Goal: Task Accomplishment & Management: Complete application form

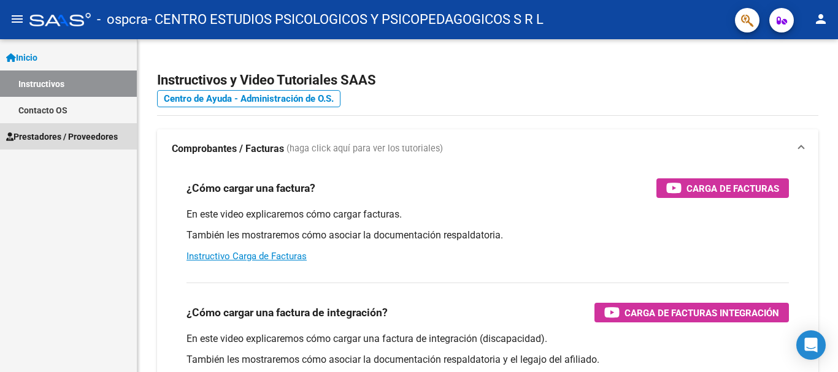
click at [56, 124] on link "Prestadores / Proveedores" at bounding box center [68, 136] width 137 height 26
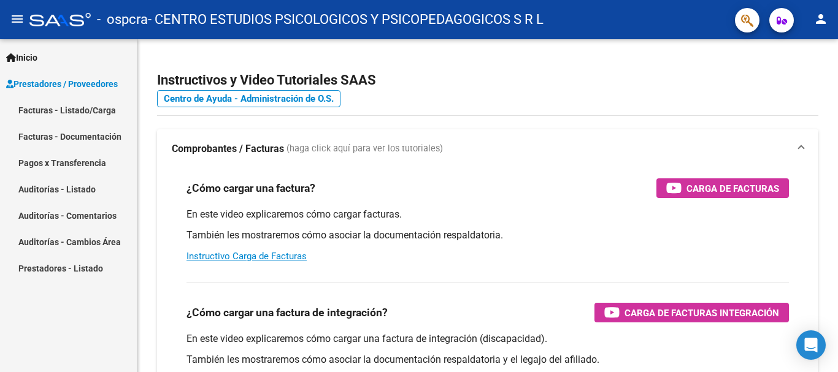
click at [69, 115] on link "Facturas - Listado/Carga" at bounding box center [68, 110] width 137 height 26
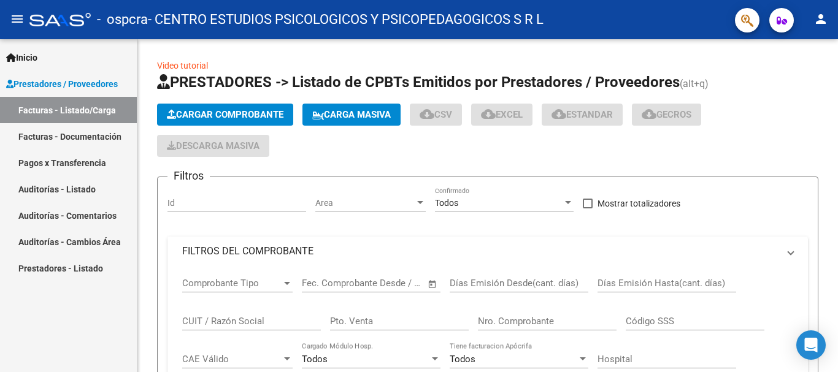
click at [74, 109] on link "Facturas - Listado/Carga" at bounding box center [68, 110] width 137 height 26
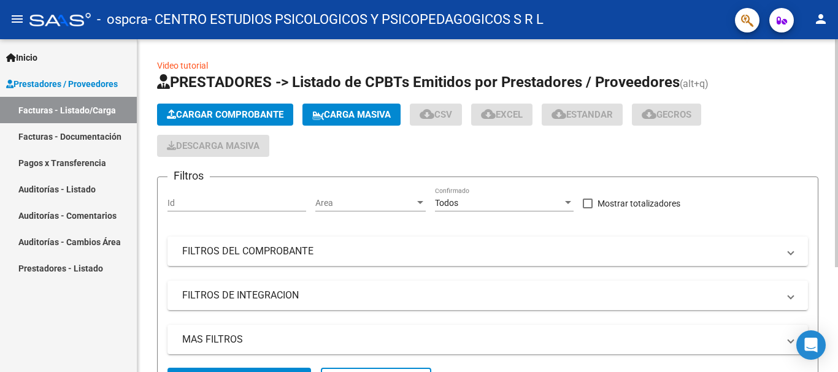
click at [245, 119] on span "Cargar Comprobante" at bounding box center [225, 114] width 117 height 11
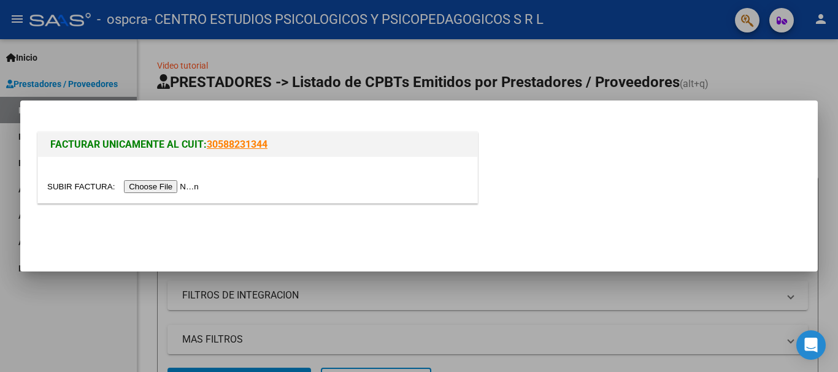
click at [175, 184] on input "file" at bounding box center [124, 186] width 155 height 13
click at [162, 188] on input "file" at bounding box center [124, 186] width 155 height 13
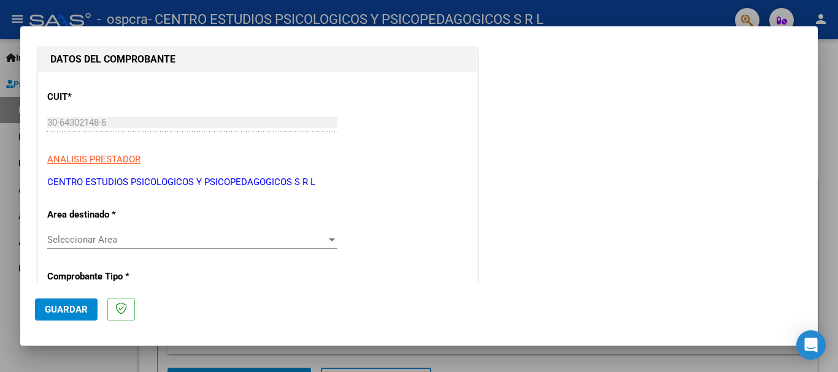
scroll to position [184, 0]
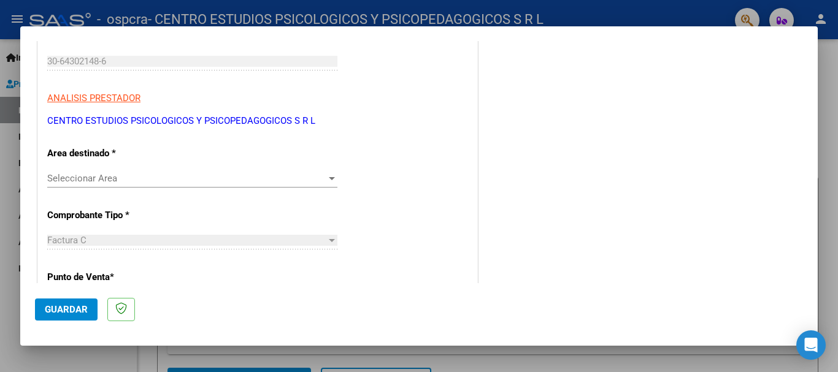
click at [273, 177] on span "Seleccionar Area" at bounding box center [186, 178] width 279 height 11
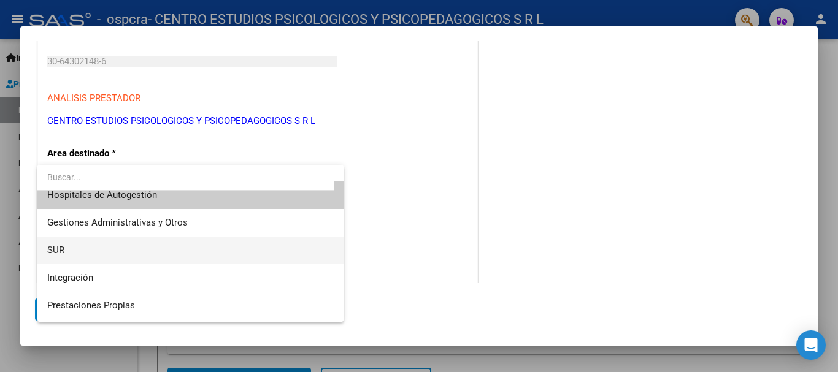
scroll to position [0, 0]
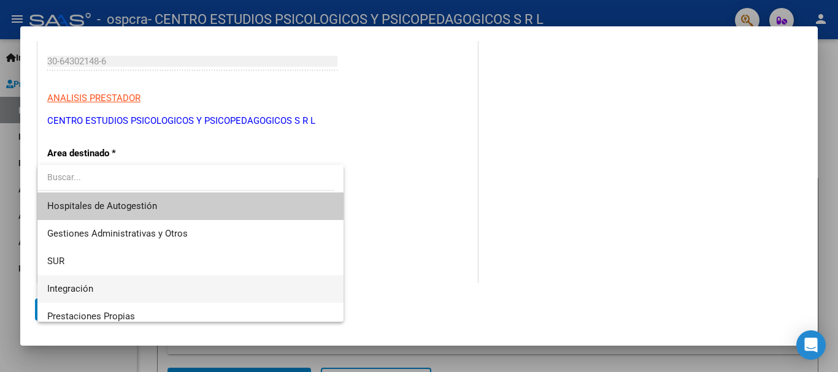
click at [175, 288] on span "Integración" at bounding box center [190, 289] width 286 height 28
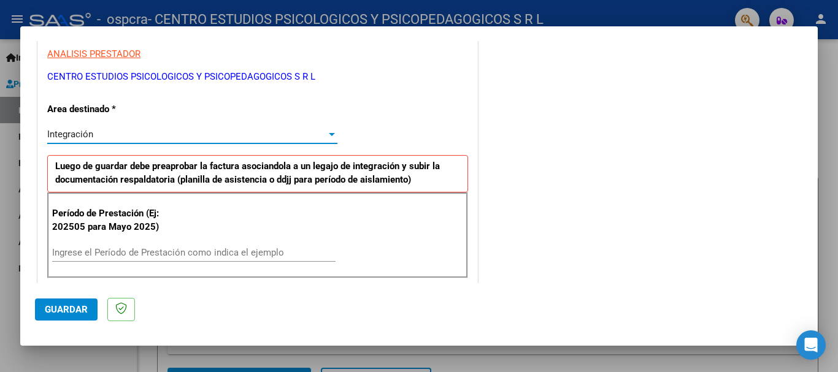
scroll to position [245, 0]
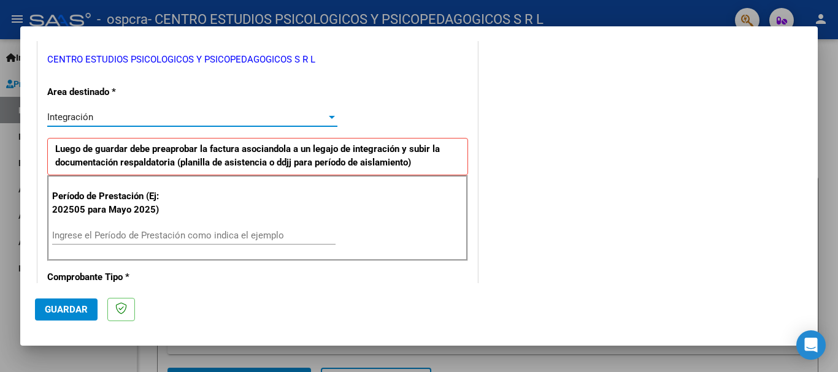
click at [172, 230] on input "Ingrese el Período de Prestación como indica el ejemplo" at bounding box center [193, 235] width 283 height 11
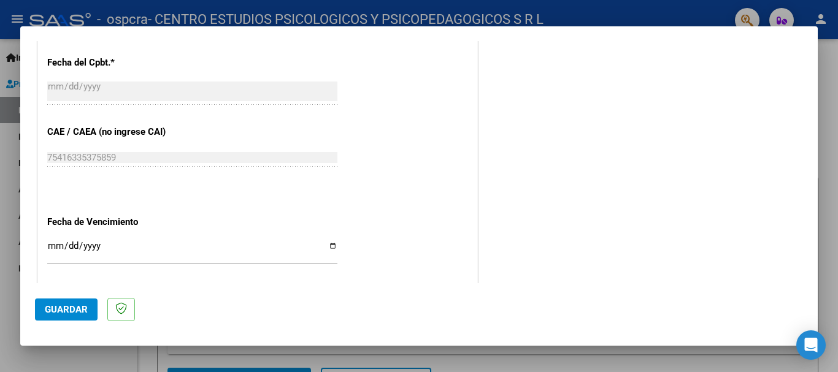
scroll to position [736, 0]
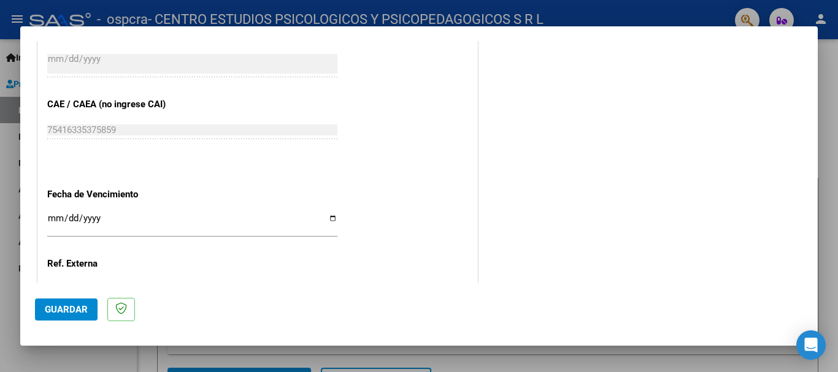
type input "202507"
click at [331, 213] on input "Ingresar la fecha" at bounding box center [192, 223] width 290 height 20
type input "[DATE]"
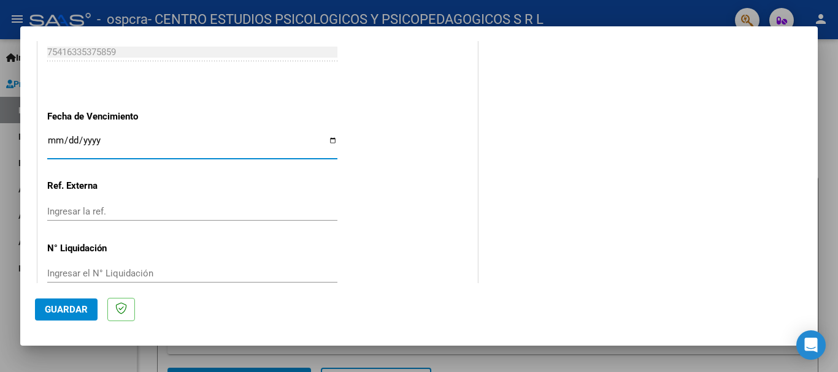
scroll to position [837, 0]
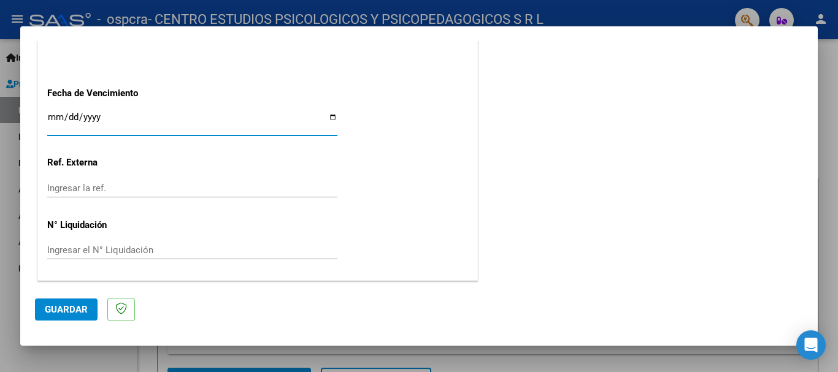
click at [83, 299] on button "Guardar" at bounding box center [66, 310] width 63 height 22
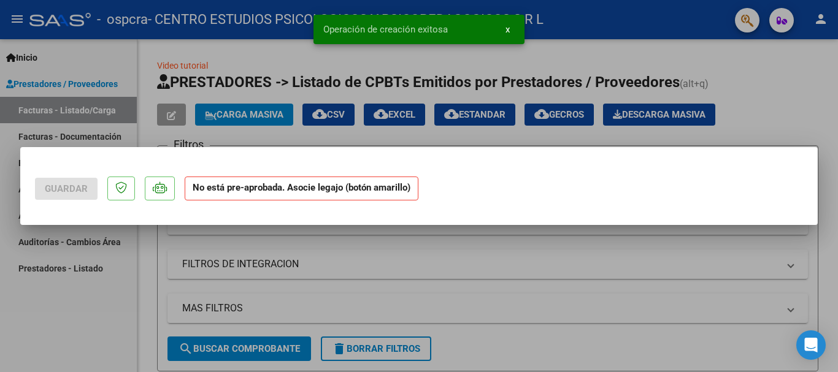
scroll to position [0, 0]
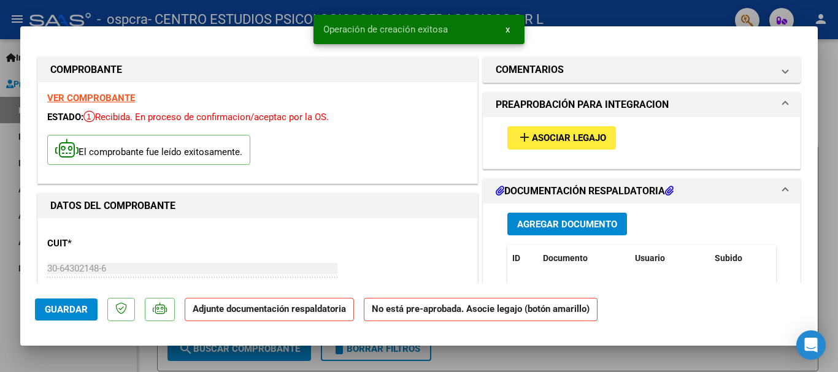
click at [557, 140] on span "Asociar Legajo" at bounding box center [569, 138] width 74 height 11
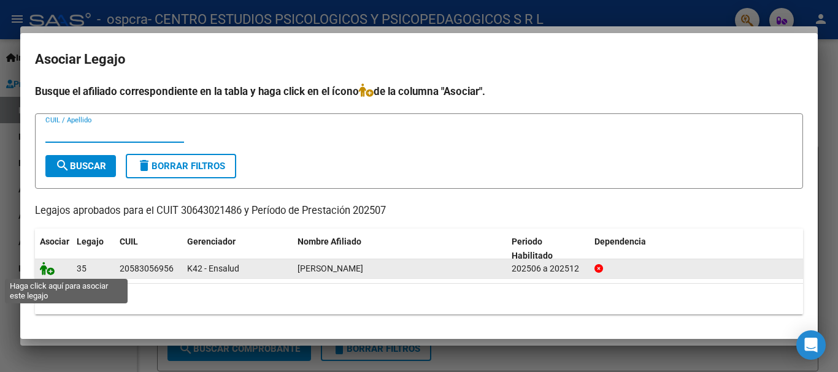
click at [51, 272] on icon at bounding box center [47, 268] width 15 height 13
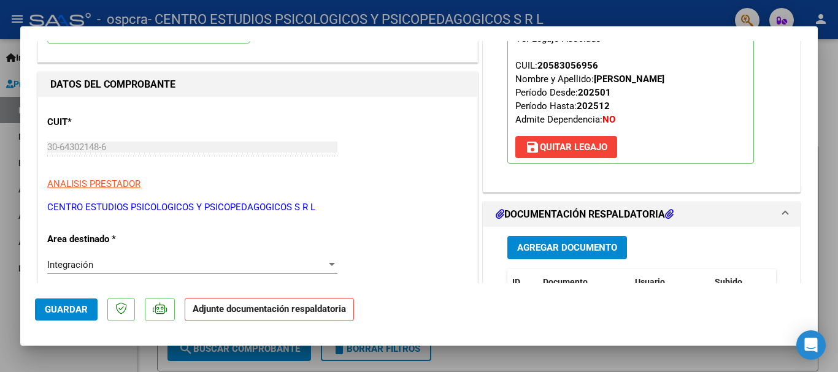
scroll to position [123, 0]
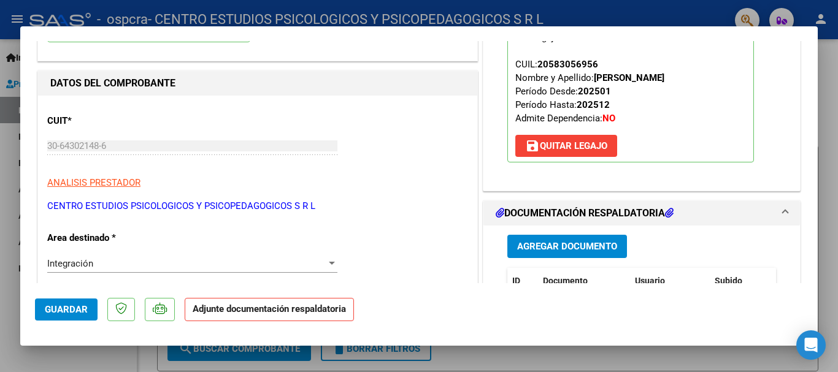
click at [517, 244] on span "Agregar Documento" at bounding box center [567, 247] width 100 height 11
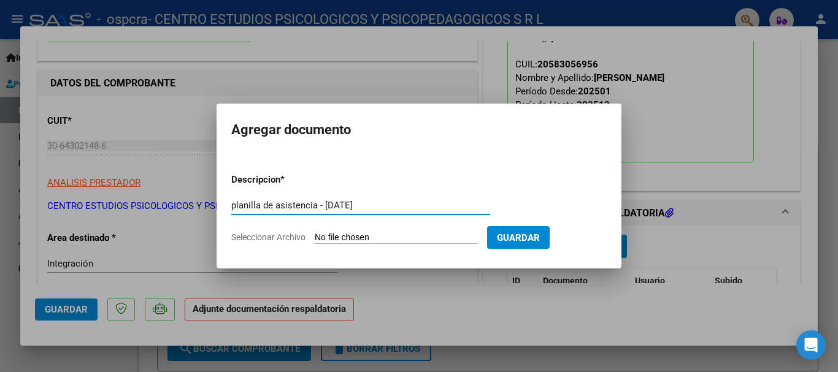
type input "planilla de asistencia - [DATE]"
click at [351, 235] on input "Seleccionar Archivo" at bounding box center [396, 238] width 162 height 12
type input "C:\fakepath\[PERSON_NAME] - [DATE].pdf"
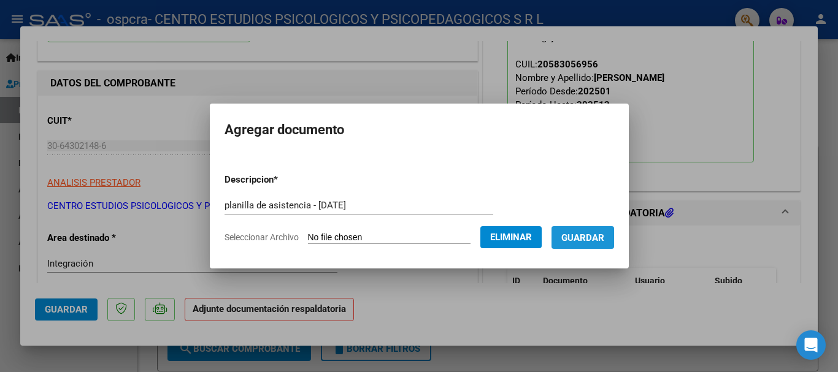
click at [586, 239] on span "Guardar" at bounding box center [582, 237] width 43 height 11
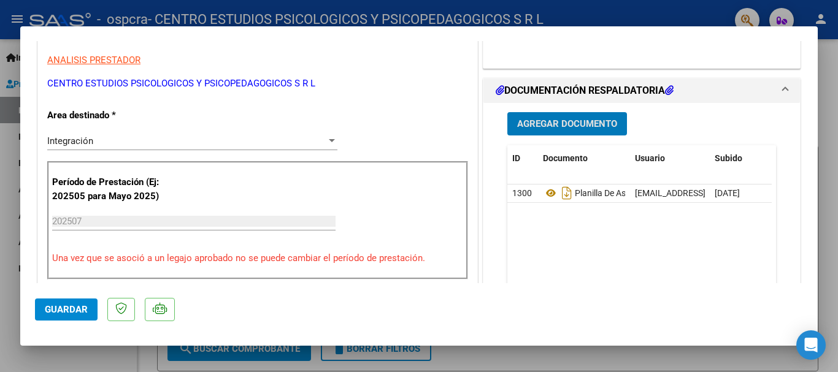
scroll to position [368, 0]
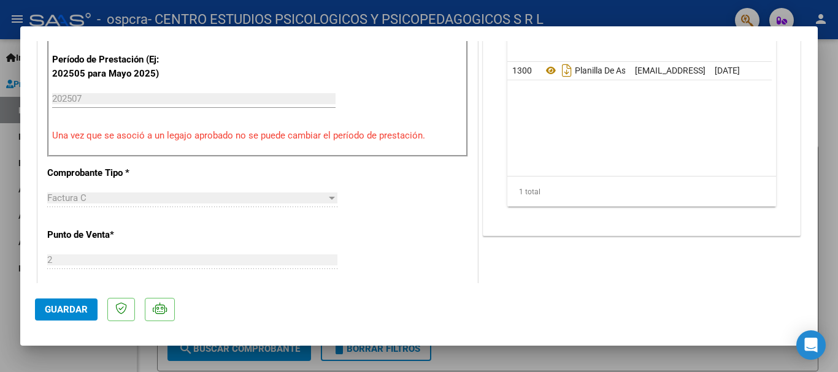
click at [69, 311] on span "Guardar" at bounding box center [66, 309] width 43 height 11
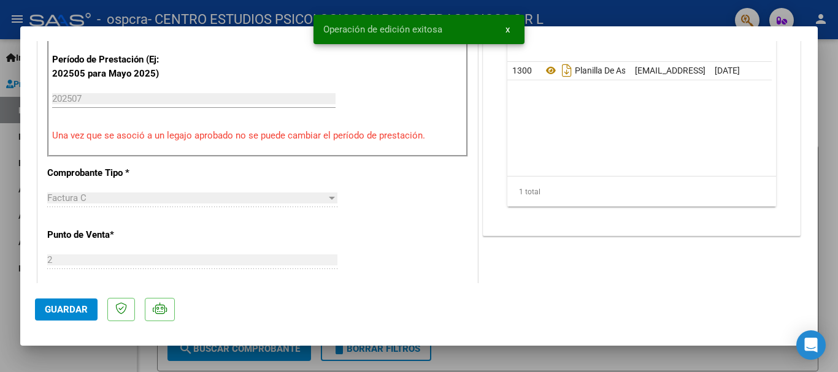
click at [829, 149] on div at bounding box center [419, 186] width 838 height 372
type input "$ 0,00"
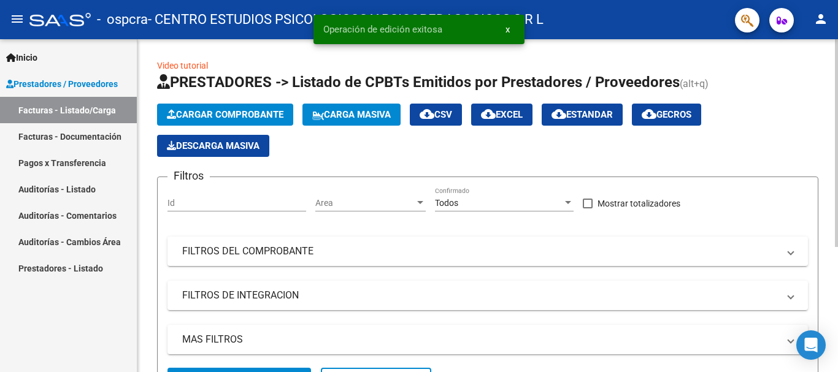
click at [261, 105] on button "Cargar Comprobante" at bounding box center [225, 115] width 136 height 22
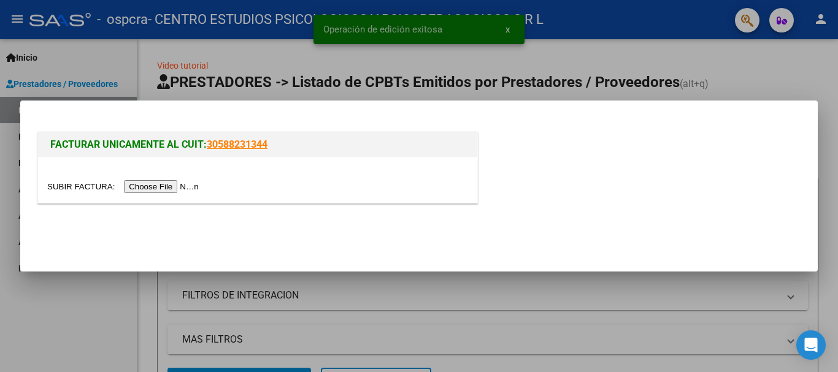
click at [145, 185] on input "file" at bounding box center [124, 186] width 155 height 13
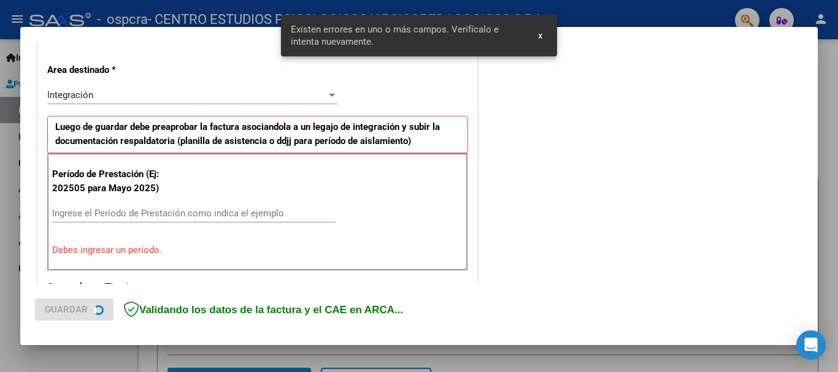
scroll to position [283, 0]
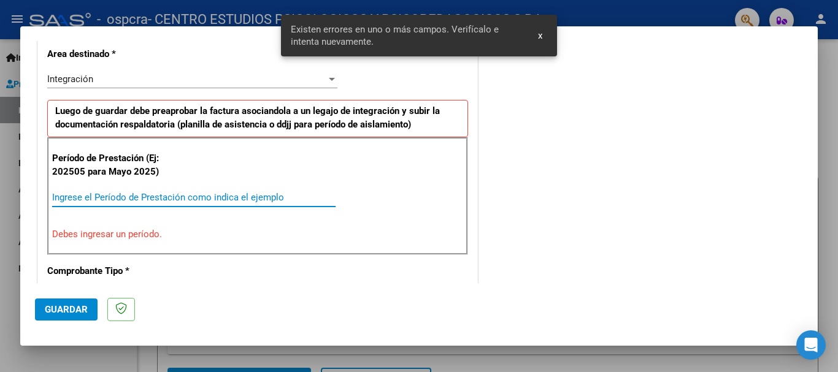
click at [174, 201] on input "Ingrese el Período de Prestación como indica el ejemplo" at bounding box center [193, 197] width 283 height 11
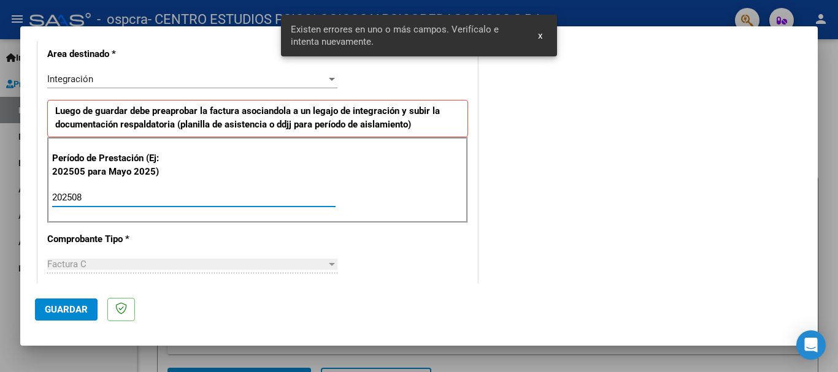
type input "202508"
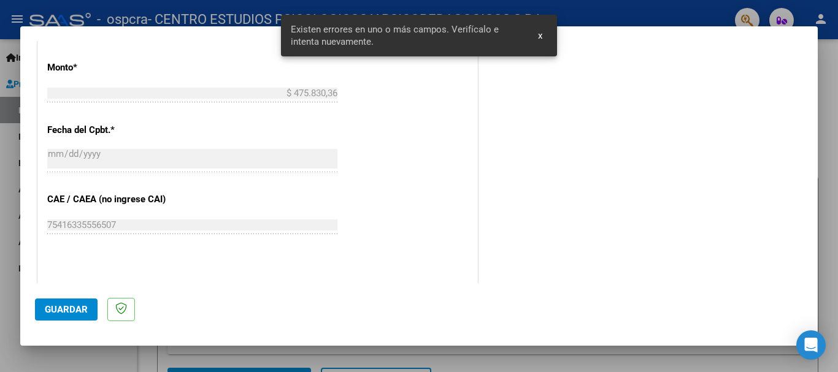
scroll to position [713, 0]
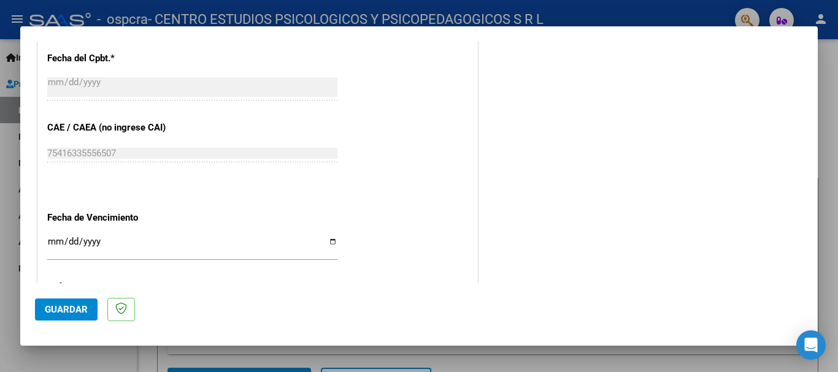
click at [320, 243] on input "Ingresar la fecha" at bounding box center [192, 247] width 290 height 20
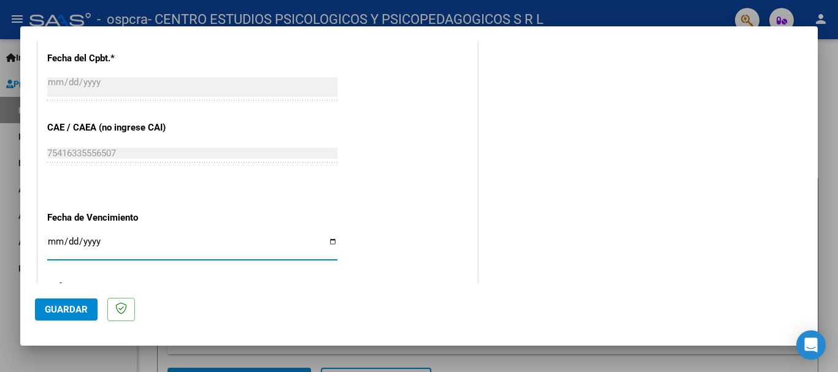
click at [327, 243] on input "Ingresar la fecha" at bounding box center [192, 247] width 290 height 20
type input "[DATE]"
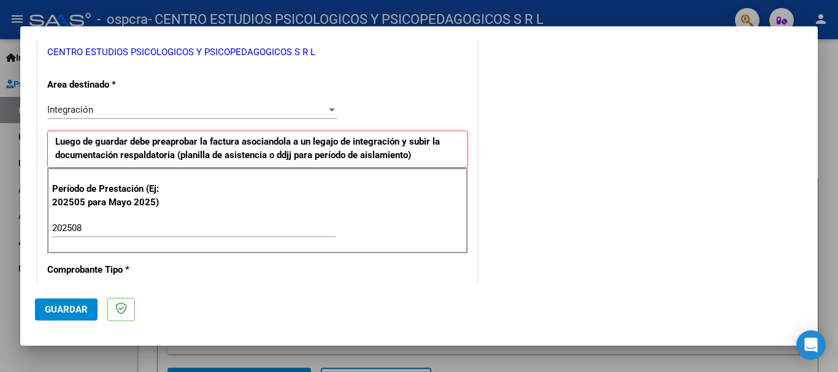
scroll to position [224, 0]
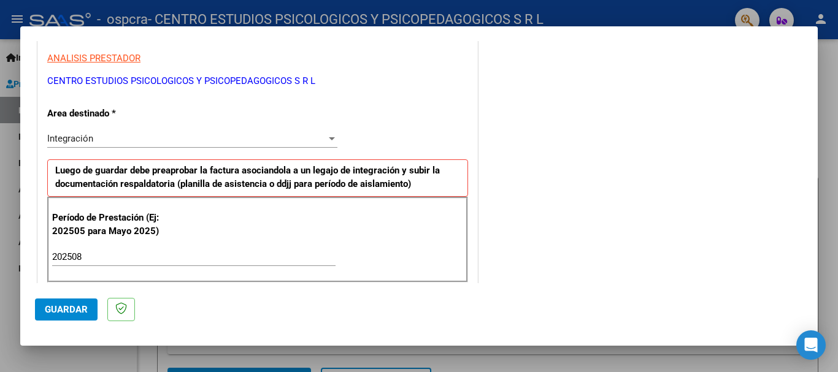
click at [63, 297] on mat-dialog-actions "Guardar" at bounding box center [419, 307] width 768 height 48
click at [66, 301] on button "Guardar" at bounding box center [66, 310] width 63 height 22
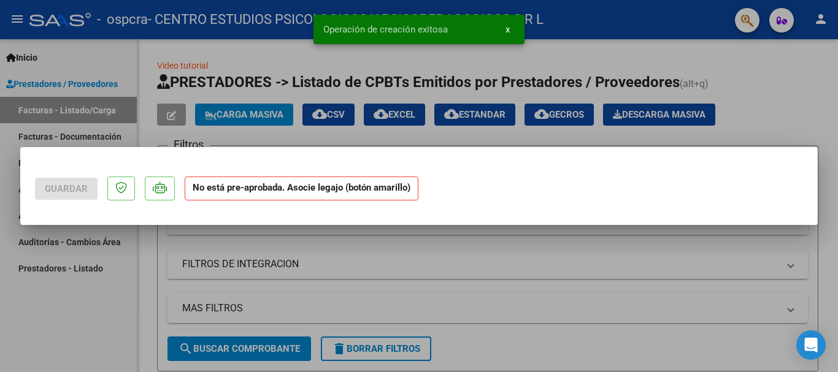
scroll to position [0, 0]
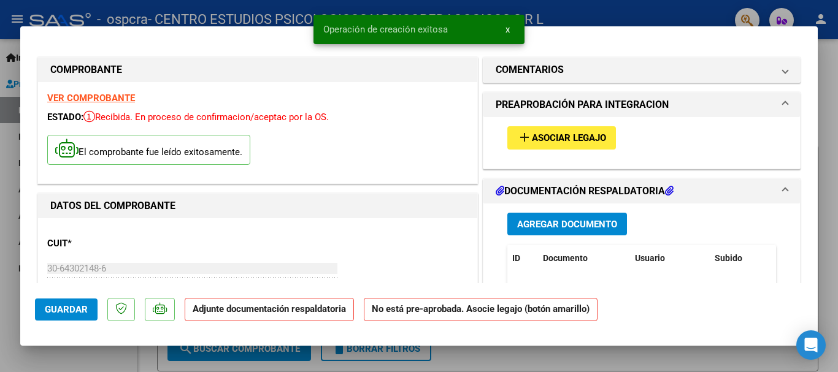
click at [540, 132] on span "add Asociar Legajo" at bounding box center [561, 137] width 89 height 11
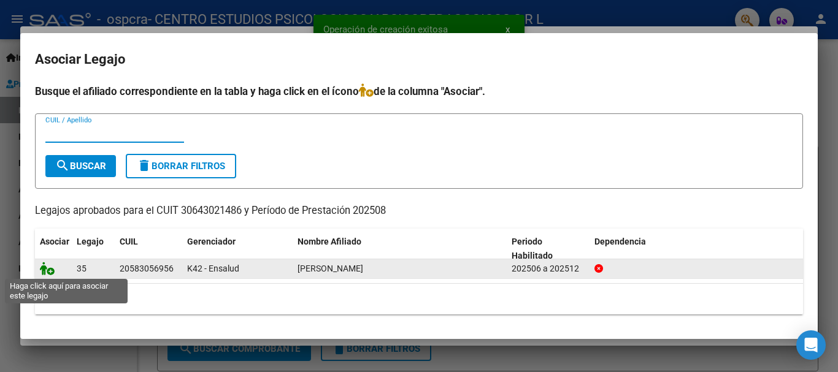
click at [47, 273] on icon at bounding box center [47, 268] width 15 height 13
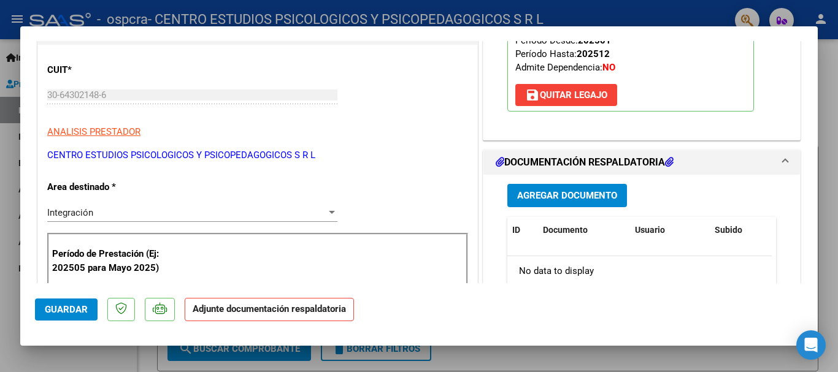
scroll to position [184, 0]
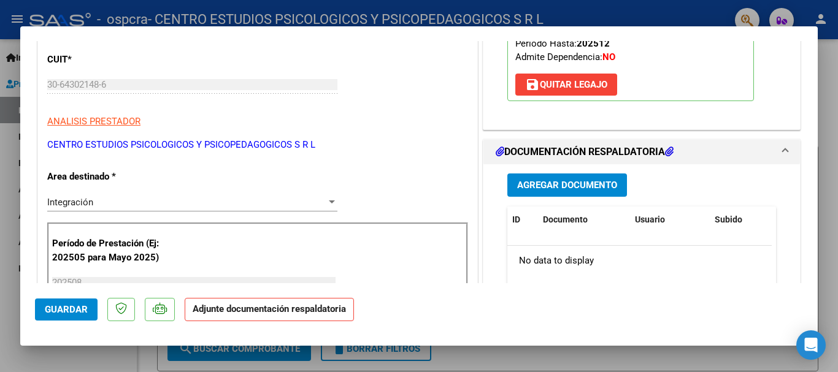
click at [538, 185] on span "Agregar Documento" at bounding box center [567, 185] width 100 height 11
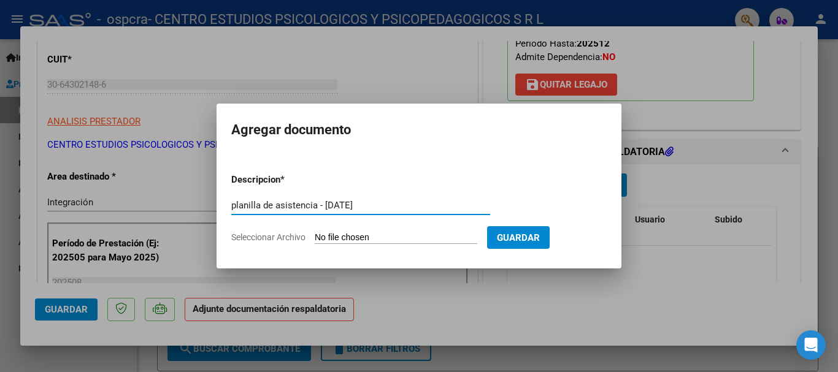
paste input "[EMAIL_ADDRESS][DOMAIN_NAME]"
type input "planilla de asistencia - [DATE]"
click at [416, 239] on input "Seleccionar Archivo" at bounding box center [396, 238] width 162 height 12
type input "C:\fakepath\[PERSON_NAME] - [DATE].pdf"
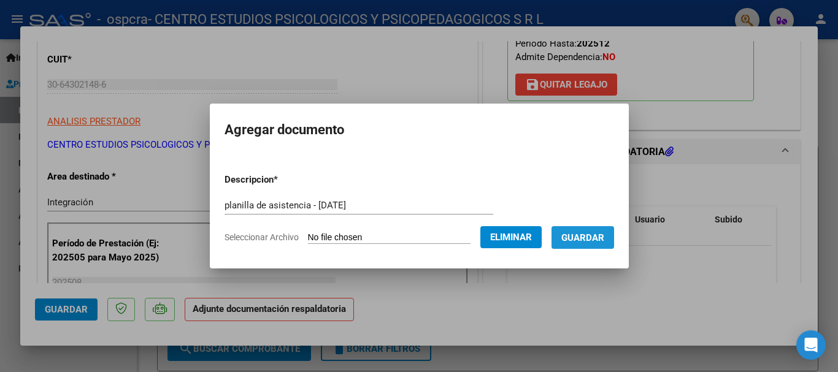
click at [602, 241] on span "Guardar" at bounding box center [582, 237] width 43 height 11
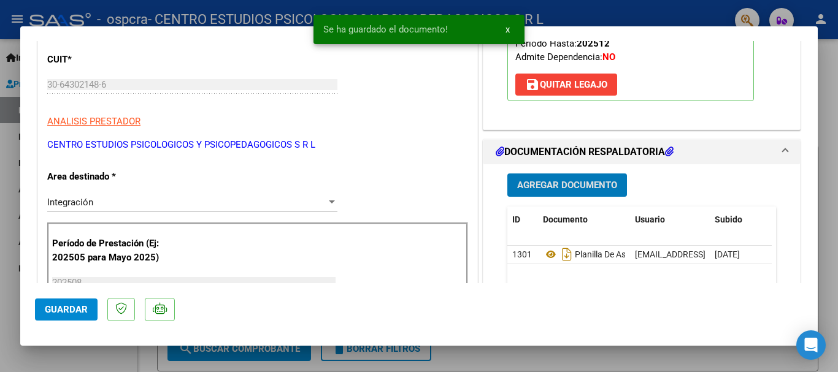
click at [45, 307] on span "Guardar" at bounding box center [66, 309] width 43 height 11
click at [833, 215] on div at bounding box center [419, 186] width 838 height 372
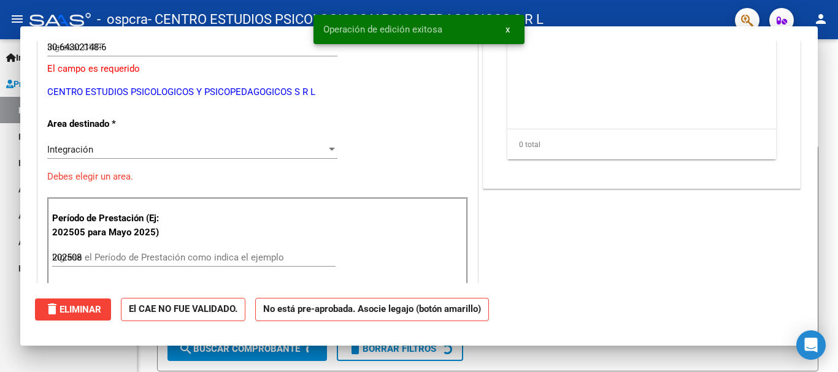
type input "$ 0,00"
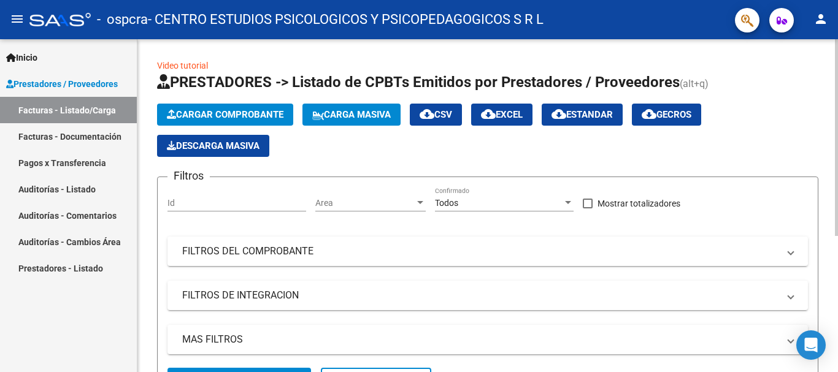
click at [254, 120] on span "Cargar Comprobante" at bounding box center [225, 114] width 117 height 11
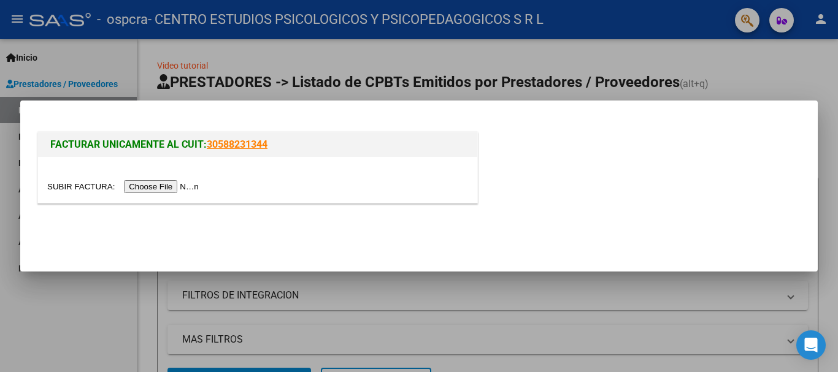
click at [174, 188] on input "file" at bounding box center [124, 186] width 155 height 13
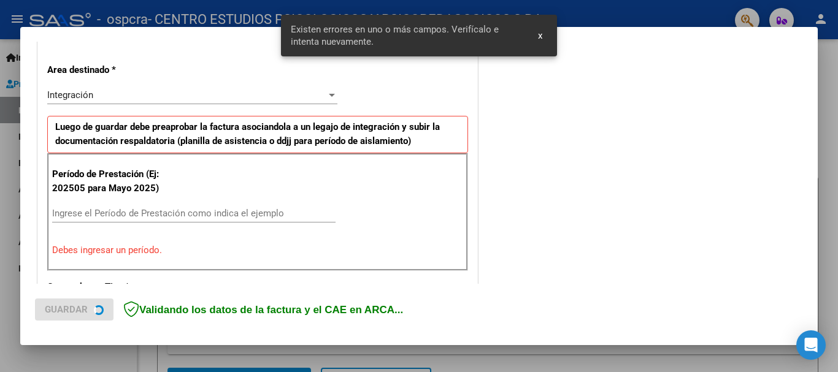
scroll to position [283, 0]
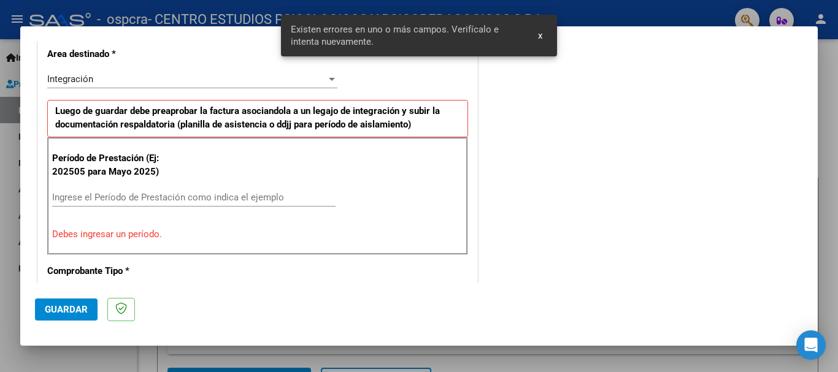
click at [131, 207] on div "Ingrese el Período de Prestación como indica el ejemplo" at bounding box center [193, 203] width 283 height 30
click at [126, 202] on input "Ingrese el Período de Prestación como indica el ejemplo" at bounding box center [193, 197] width 283 height 11
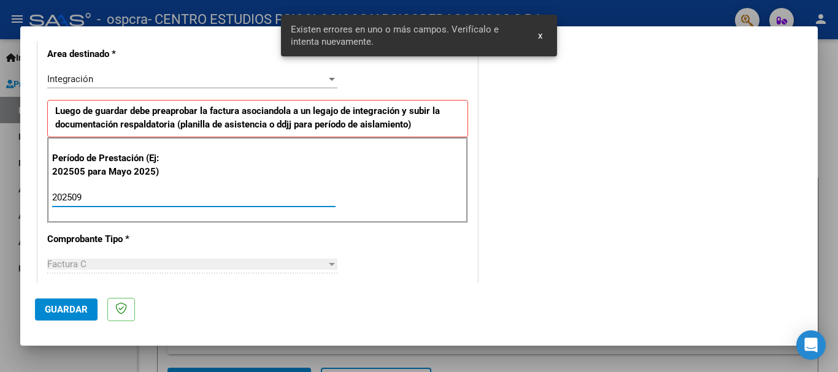
type input "202509"
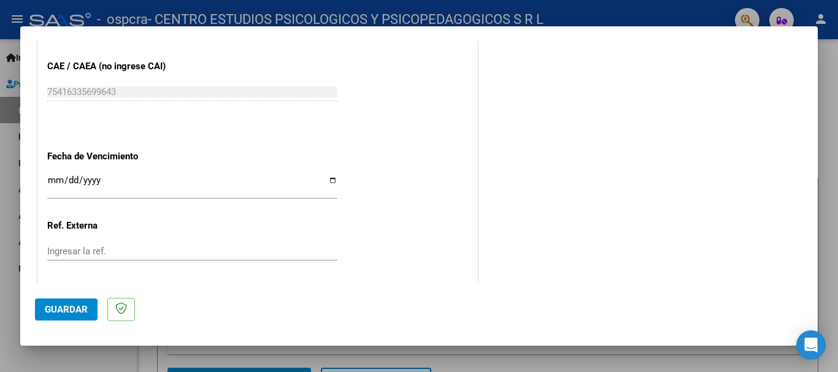
scroll to position [835, 0]
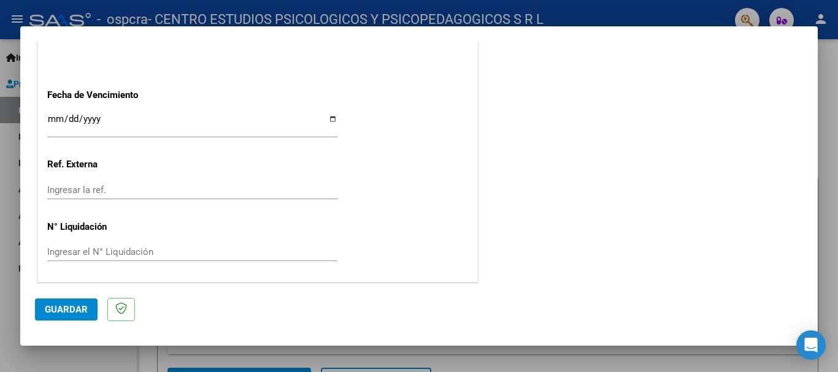
click at [326, 120] on input "Ingresar la fecha" at bounding box center [192, 124] width 290 height 20
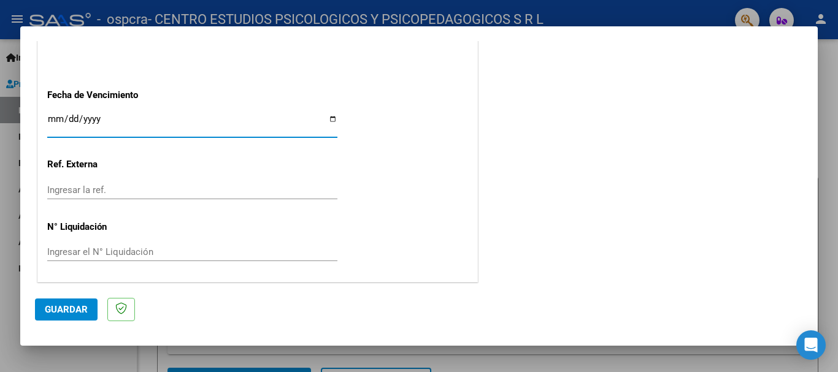
type input "[DATE]"
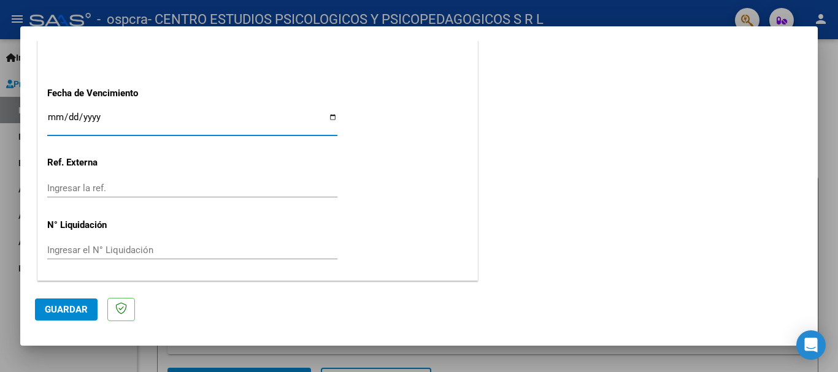
click at [65, 304] on span "Guardar" at bounding box center [66, 309] width 43 height 11
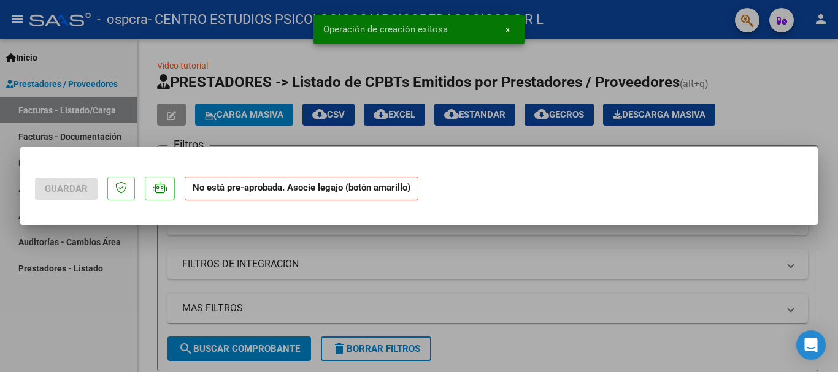
scroll to position [0, 0]
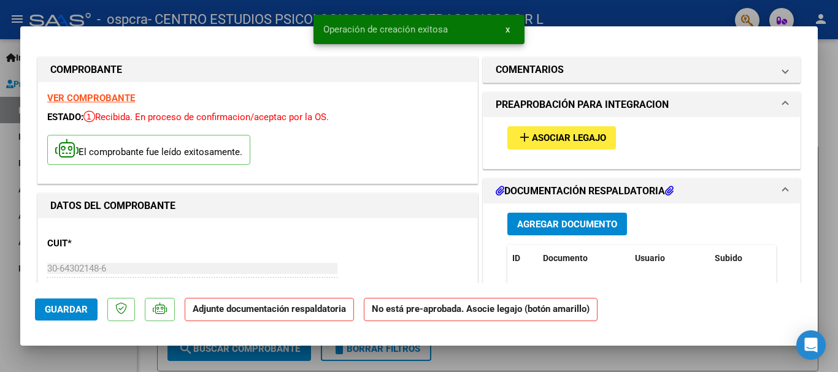
click at [517, 137] on mat-icon "add" at bounding box center [524, 137] width 15 height 15
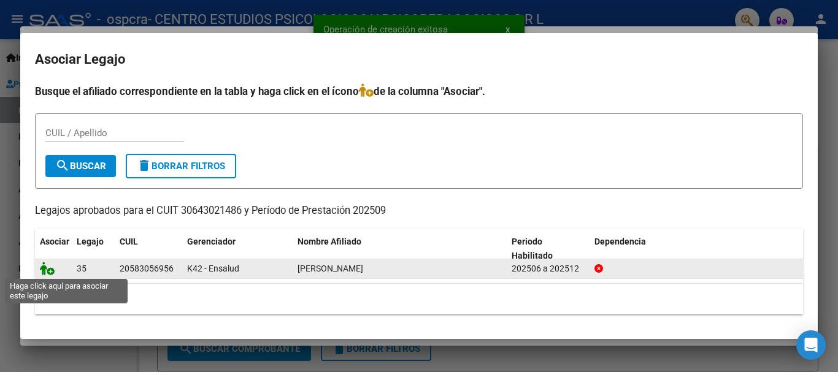
click at [47, 265] on icon at bounding box center [47, 268] width 15 height 13
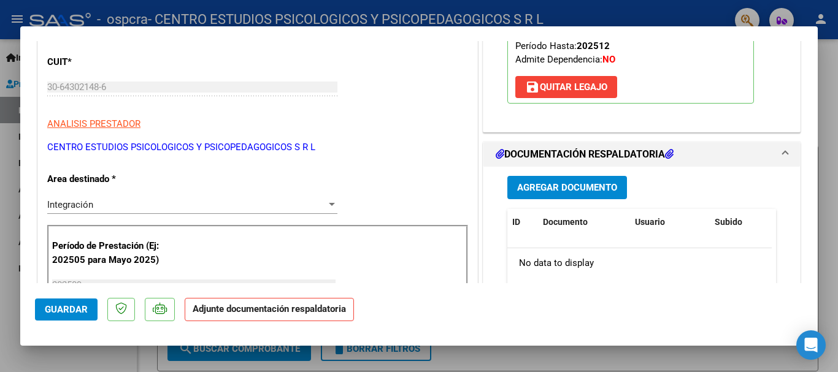
scroll to position [184, 0]
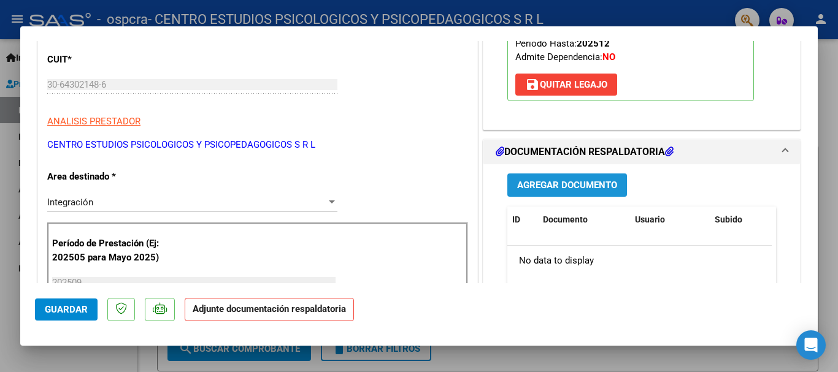
click at [525, 186] on span "Agregar Documento" at bounding box center [567, 185] width 100 height 11
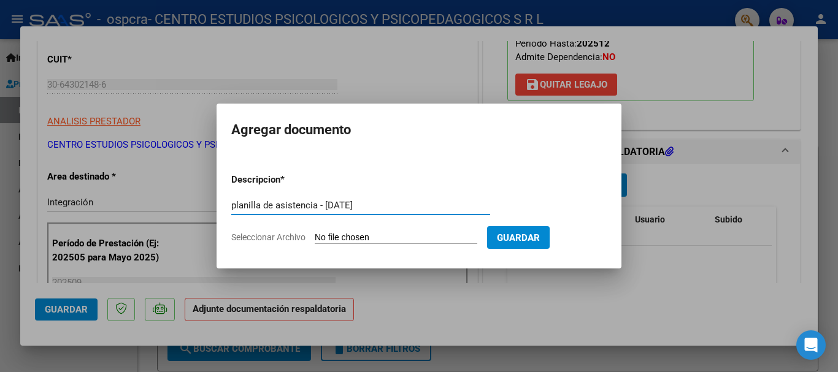
click at [343, 205] on input "planilla de asistencia - [DATE]" at bounding box center [360, 205] width 259 height 11
type input "planilla de asistencia - [DATE]"
click at [377, 240] on input "Seleccionar Archivo" at bounding box center [396, 238] width 162 height 12
type input "C:\fakepath\[PERSON_NAME] - [DATE].pdf"
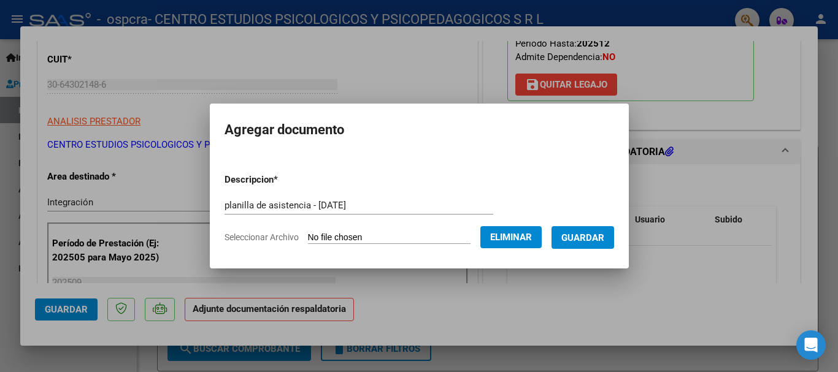
click at [586, 243] on button "Guardar" at bounding box center [582, 237] width 63 height 23
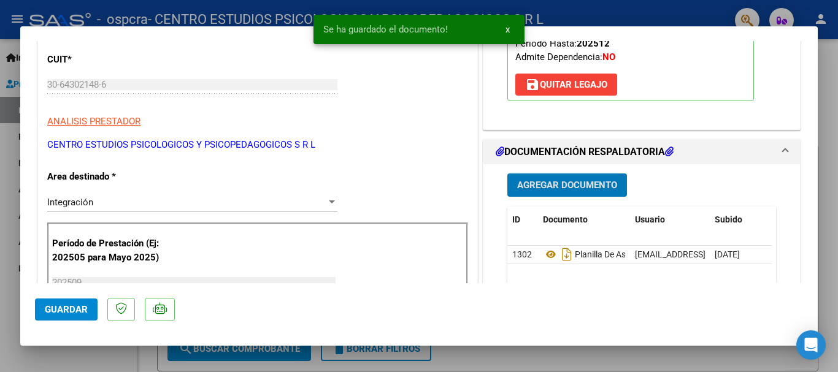
click at [818, 168] on div at bounding box center [419, 186] width 838 height 372
type input "$ 0,00"
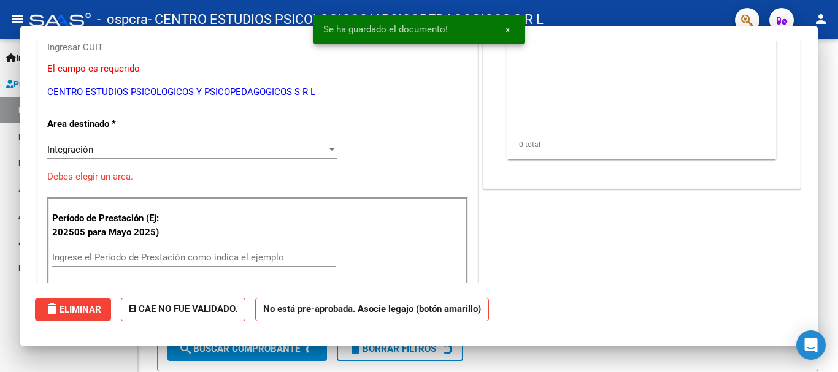
scroll to position [0, 0]
